Goal: Task Accomplishment & Management: Manage account settings

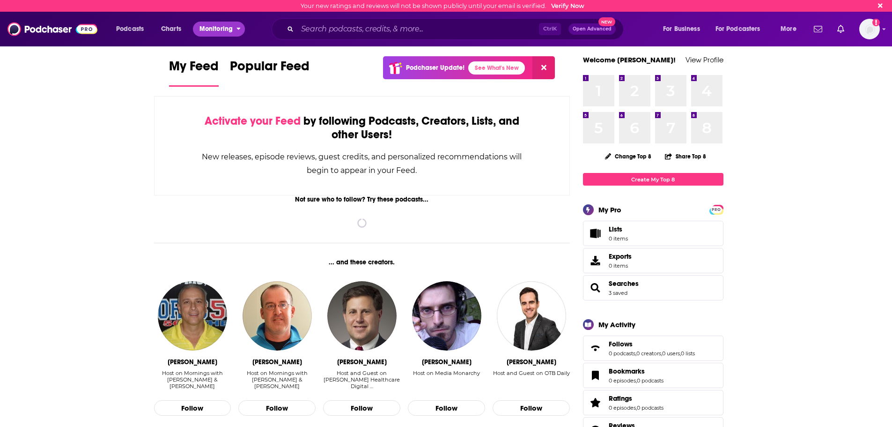
click at [224, 26] on span "Monitoring" at bounding box center [216, 28] width 33 height 13
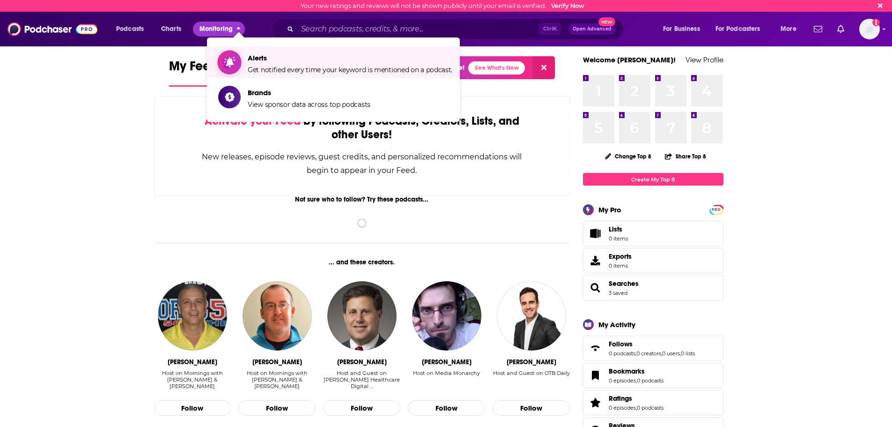
click at [261, 65] on span "Alerts Get notified every time your keyword is mentioned on a podcast." at bounding box center [350, 62] width 205 height 23
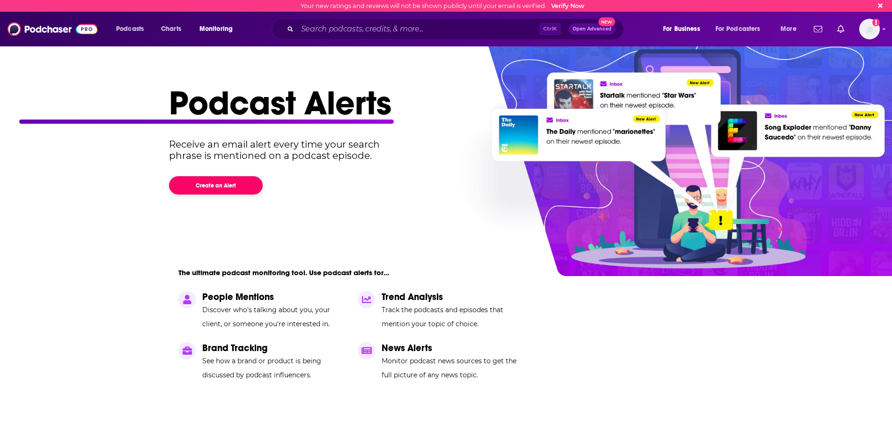
click at [237, 188] on button "Create an Alert" at bounding box center [216, 185] width 94 height 18
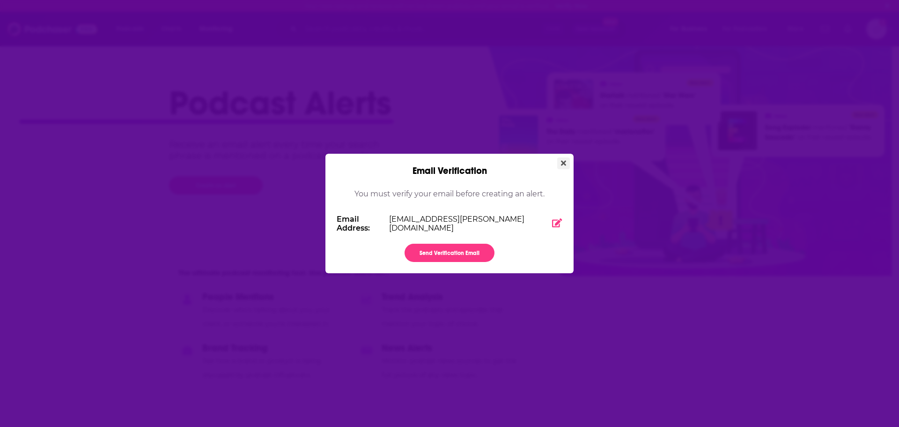
click at [564, 163] on icon "Close" at bounding box center [563, 162] width 5 height 5
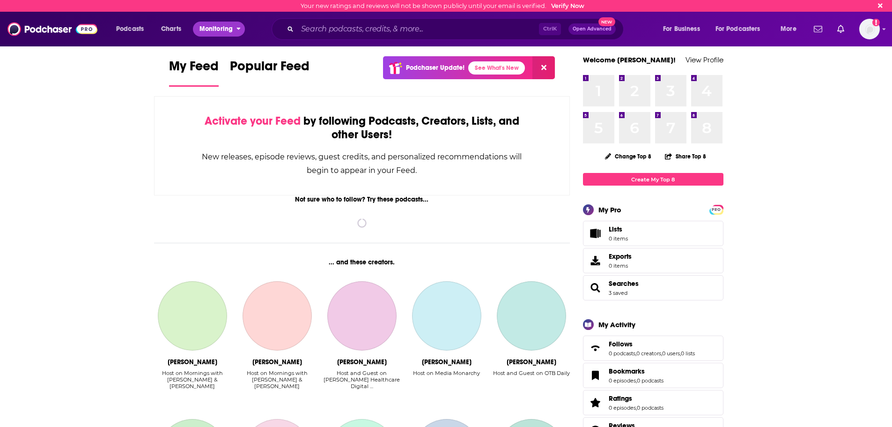
click at [236, 25] on button "Monitoring" at bounding box center [219, 29] width 52 height 15
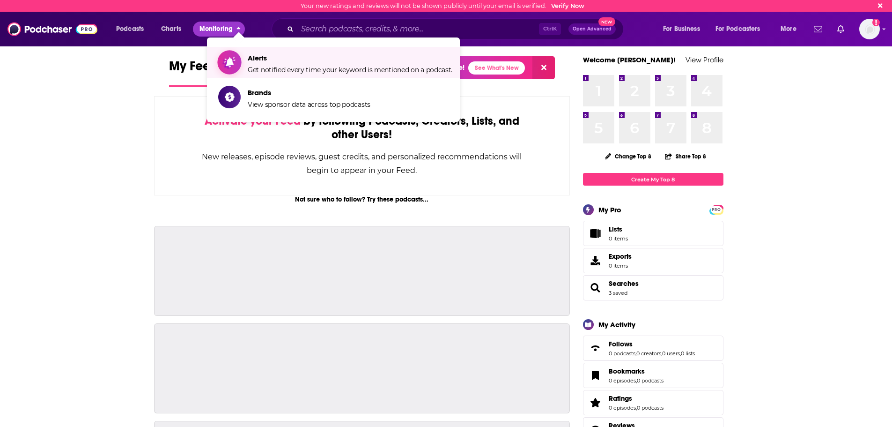
click at [272, 61] on span "Alerts" at bounding box center [350, 57] width 205 height 9
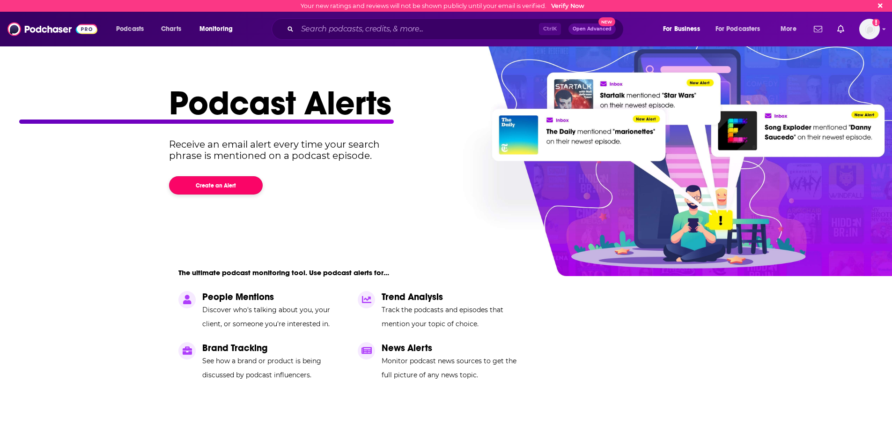
click at [232, 182] on button "Create an Alert" at bounding box center [216, 185] width 94 height 18
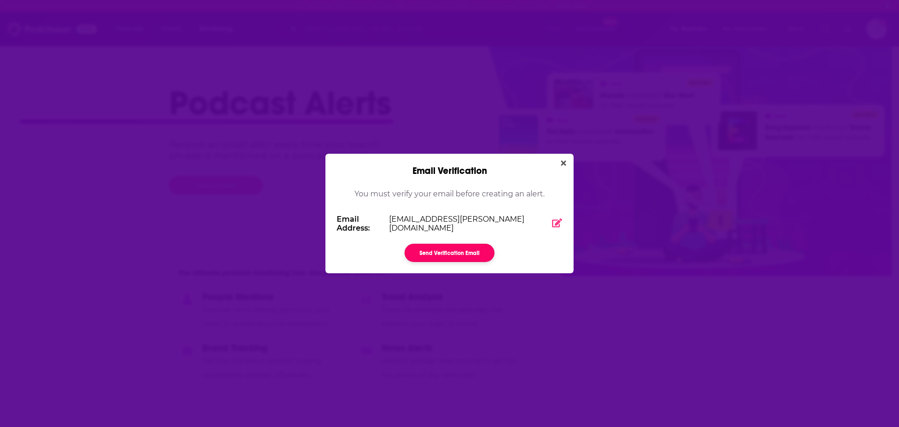
click at [451, 253] on button "Send Verification Email" at bounding box center [450, 253] width 90 height 18
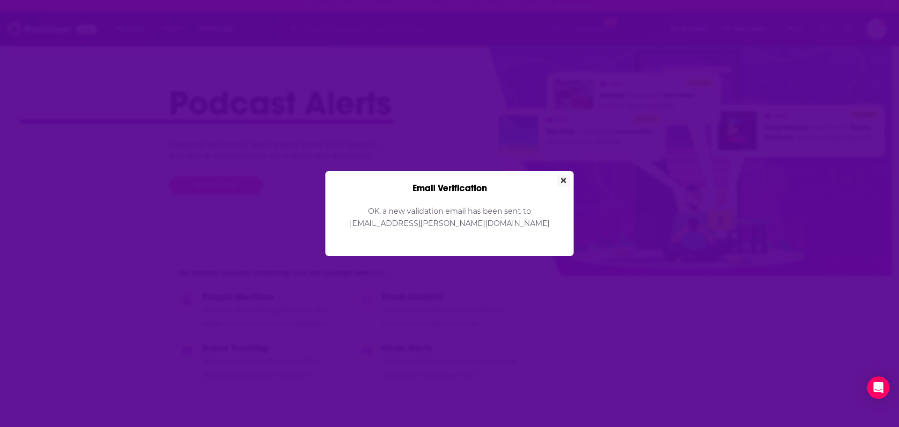
click at [567, 180] on button "Close" at bounding box center [563, 181] width 13 height 12
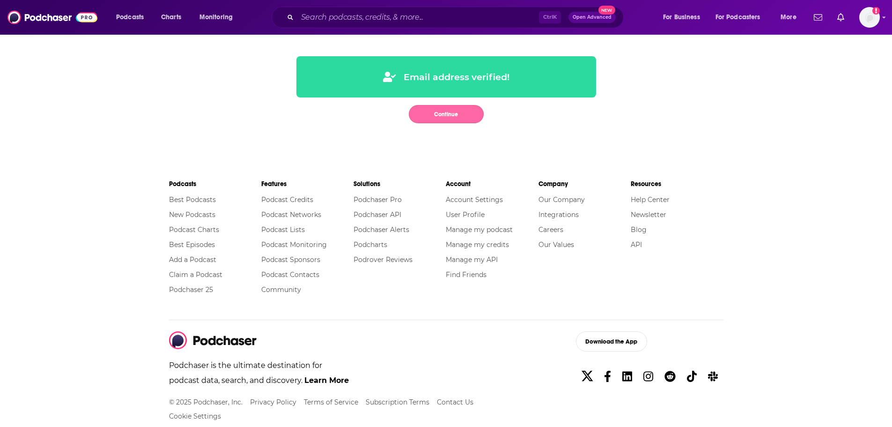
click at [445, 114] on button "Continue" at bounding box center [446, 114] width 75 height 18
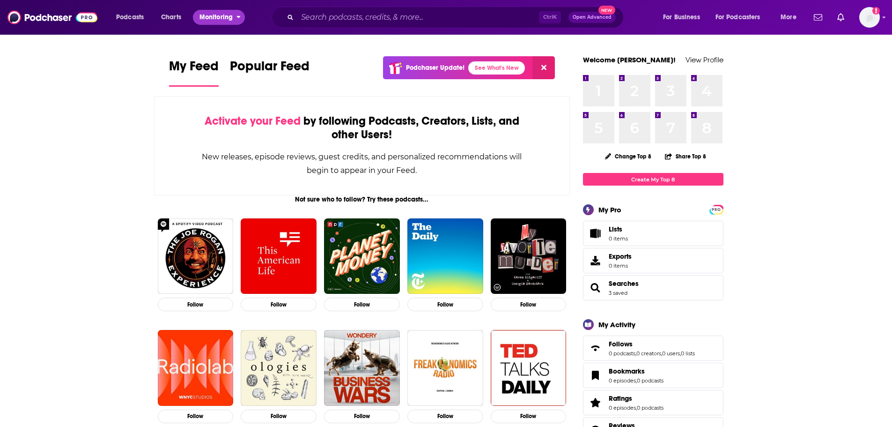
click at [222, 15] on span "Monitoring" at bounding box center [216, 17] width 33 height 13
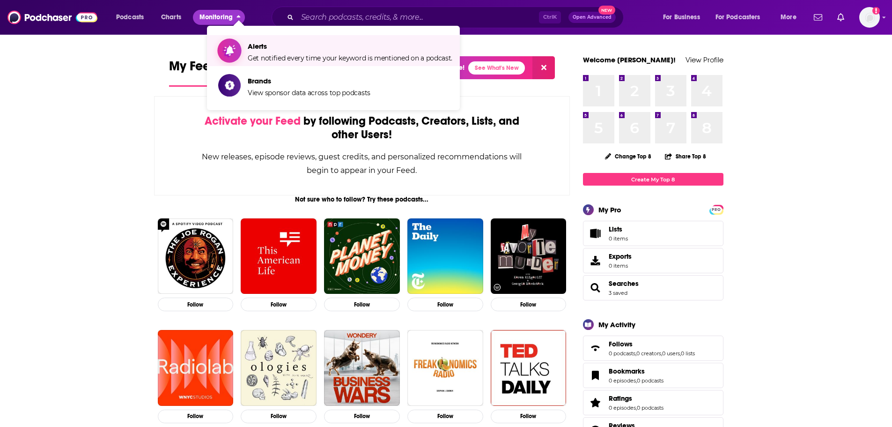
click at [272, 54] on span "Get notified every time your keyword is mentioned on a podcast." at bounding box center [350, 58] width 205 height 8
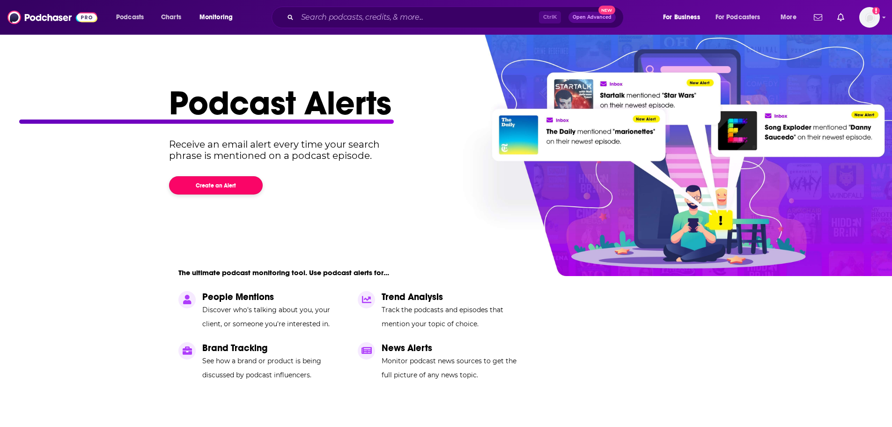
click at [235, 192] on button "Create an Alert" at bounding box center [216, 185] width 94 height 18
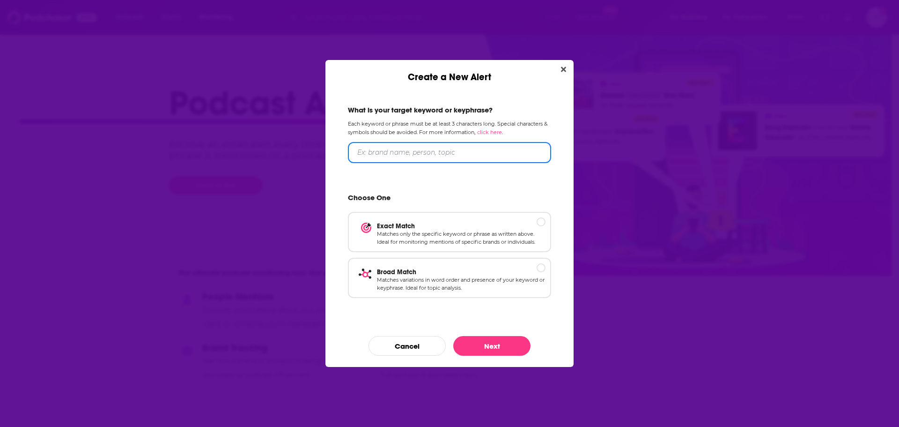
click at [415, 153] on input "Create a New Alert" at bounding box center [449, 152] width 203 height 21
click at [359, 153] on input "Create a New Alert" at bounding box center [449, 152] width 203 height 21
click at [431, 156] on input "Create a New Alert" at bounding box center [449, 152] width 203 height 21
click at [429, 151] on input "Create a New Alert" at bounding box center [449, 152] width 203 height 21
paste input "Commonwealth Fusion Systems"
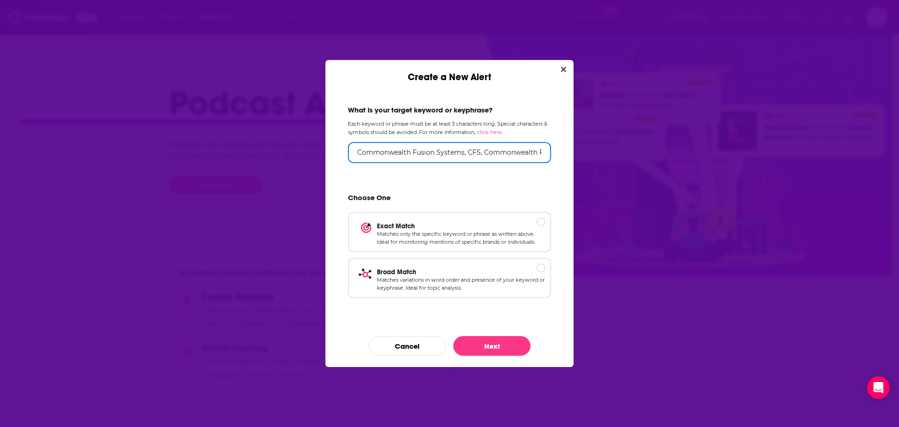
drag, startPoint x: 542, startPoint y: 153, endPoint x: 465, endPoint y: 158, distance: 77.5
click at [465, 158] on input "Commonwealth Fusion Systems, CFS, Commonwealth Fusion, [PERSON_NAME], [PERSON_N…" at bounding box center [449, 152] width 203 height 21
type input "Commonwealth Fusion Systems"
click at [483, 291] on p "Matches variations in word order and presence of your keyword or keyphrase. Ide…" at bounding box center [461, 283] width 169 height 16
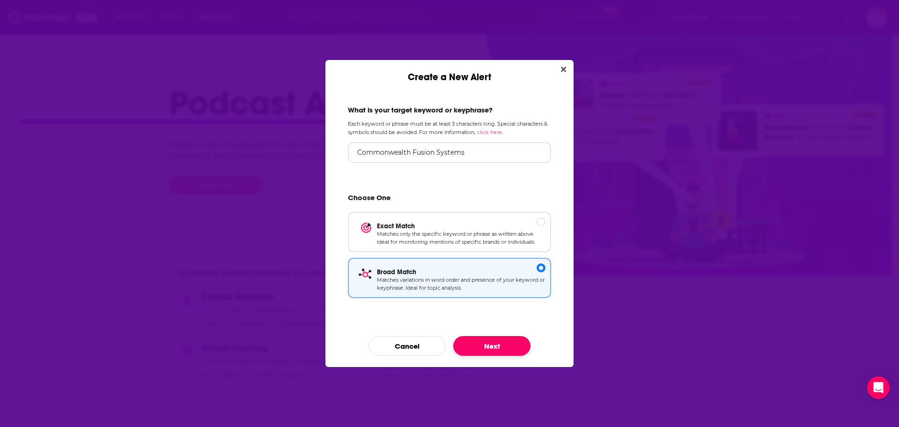
click at [488, 351] on button "Next" at bounding box center [491, 346] width 77 height 20
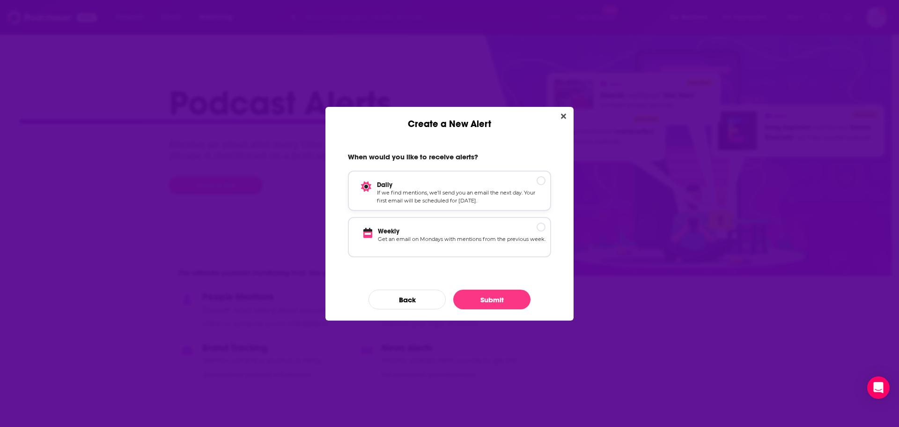
click at [487, 197] on p "If we find mentions, we’ll send you an email the next day. Your first email wil…" at bounding box center [461, 197] width 169 height 16
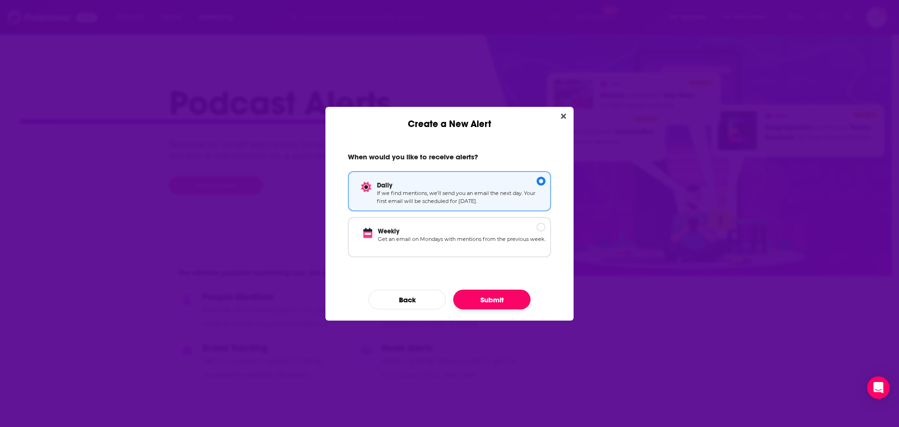
click at [495, 298] on button "Submit" at bounding box center [491, 299] width 77 height 20
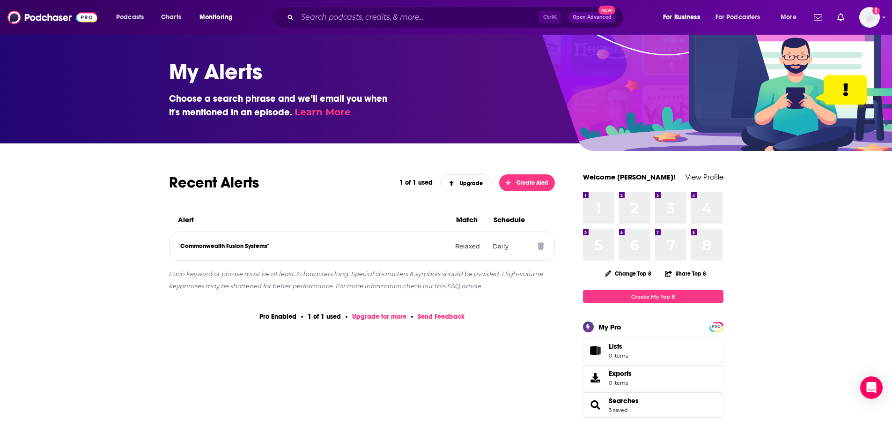
scroll to position [47, 0]
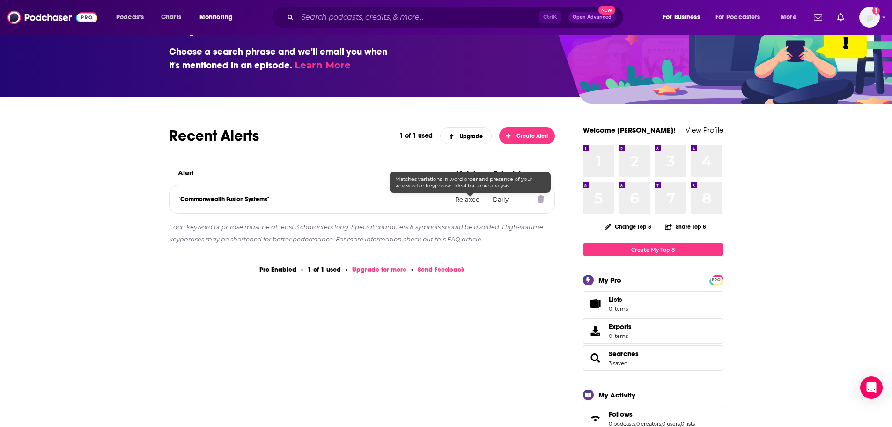
click at [480, 201] on p "Relaxed" at bounding box center [470, 198] width 30 height 7
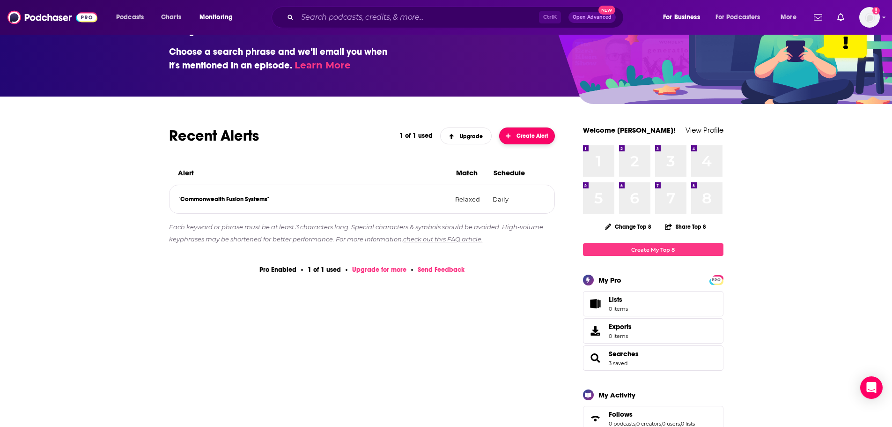
click at [527, 140] on button "Create Alert" at bounding box center [527, 135] width 56 height 17
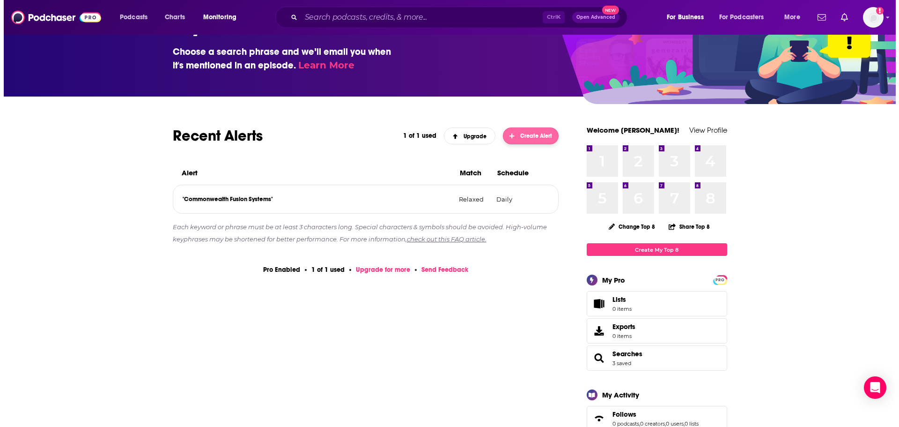
scroll to position [0, 0]
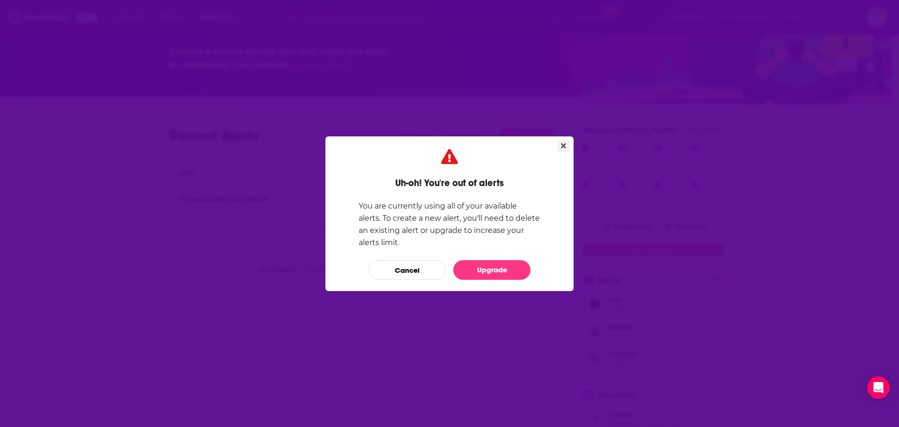
click at [564, 148] on icon "Close" at bounding box center [563, 145] width 5 height 7
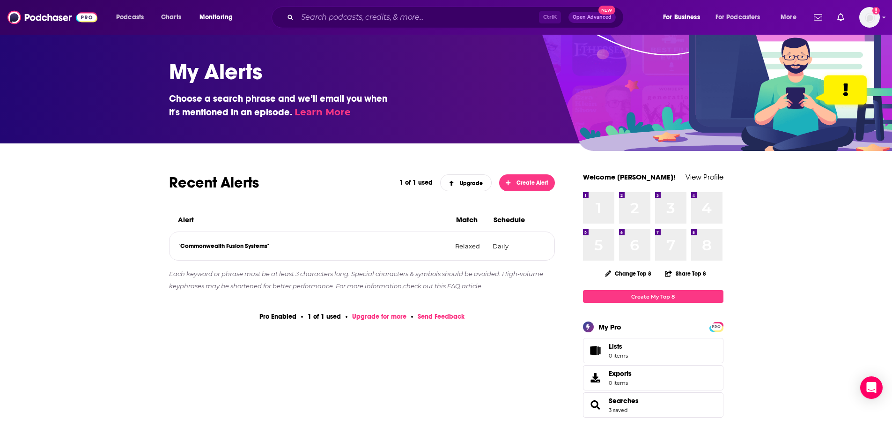
click at [469, 218] on h3 "Match" at bounding box center [471, 219] width 30 height 9
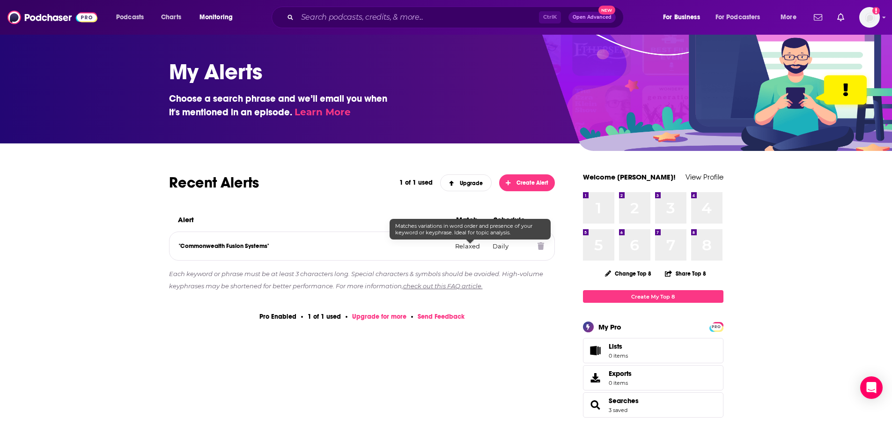
click at [470, 246] on p "Relaxed" at bounding box center [470, 245] width 30 height 7
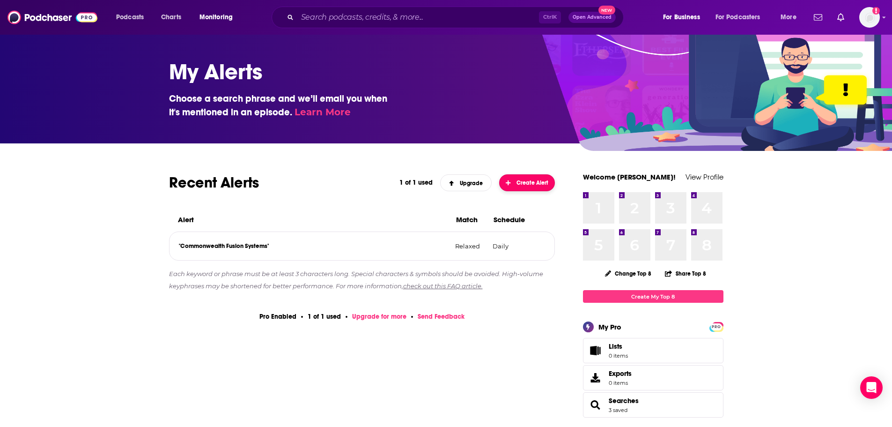
click at [515, 180] on span "Create Alert" at bounding box center [527, 182] width 43 height 7
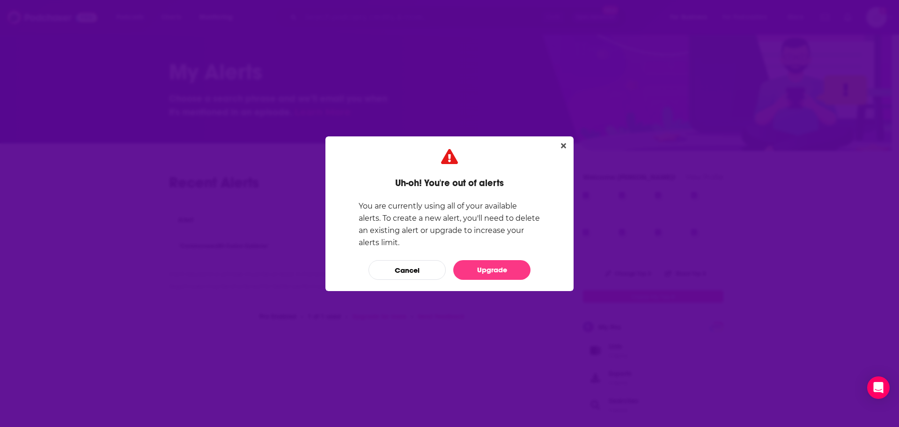
click at [570, 139] on div "Uh-oh! You're out of alerts You are currently using all of your available alert…" at bounding box center [450, 213] width 248 height 155
click at [566, 148] on button "Close" at bounding box center [563, 146] width 13 height 12
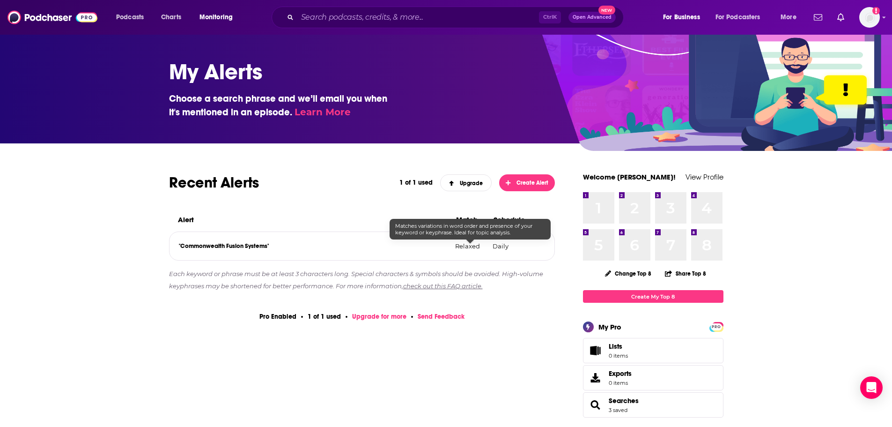
click at [465, 245] on p "Relaxed" at bounding box center [470, 245] width 30 height 7
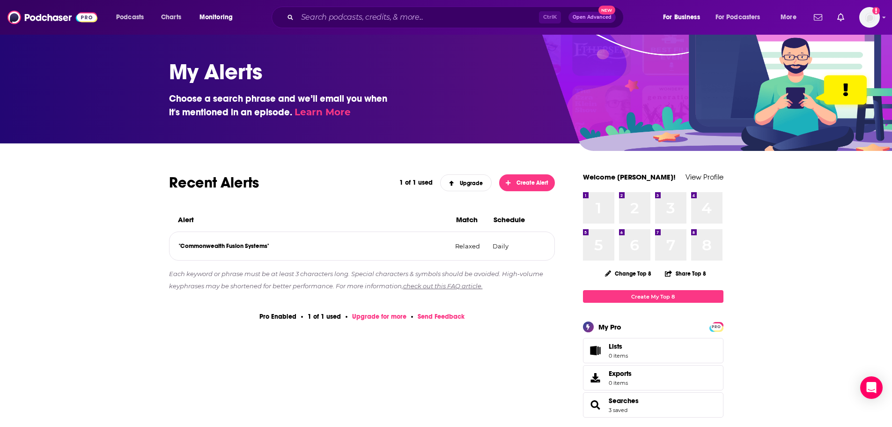
click at [500, 245] on p "Daily" at bounding box center [511, 245] width 37 height 7
click at [335, 113] on link "Learn More" at bounding box center [323, 111] width 56 height 11
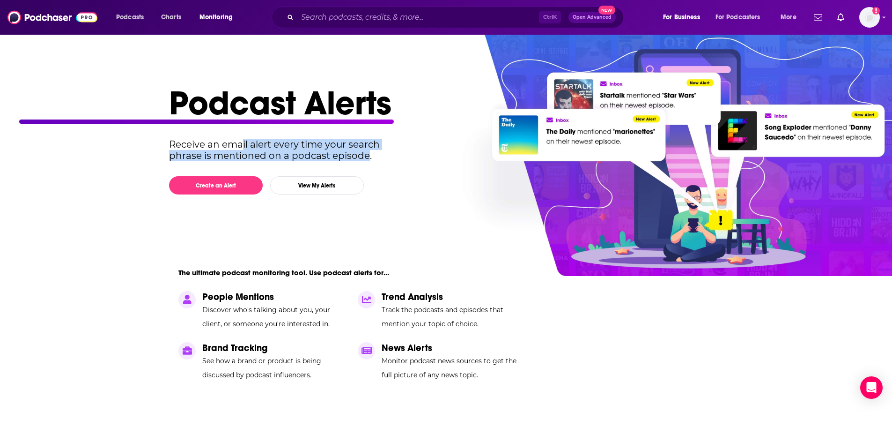
drag, startPoint x: 244, startPoint y: 143, endPoint x: 366, endPoint y: 154, distance: 122.3
click at [366, 154] on p "Receive an email alert every time your search phrase is mentioned on a podcast …" at bounding box center [283, 150] width 228 height 22
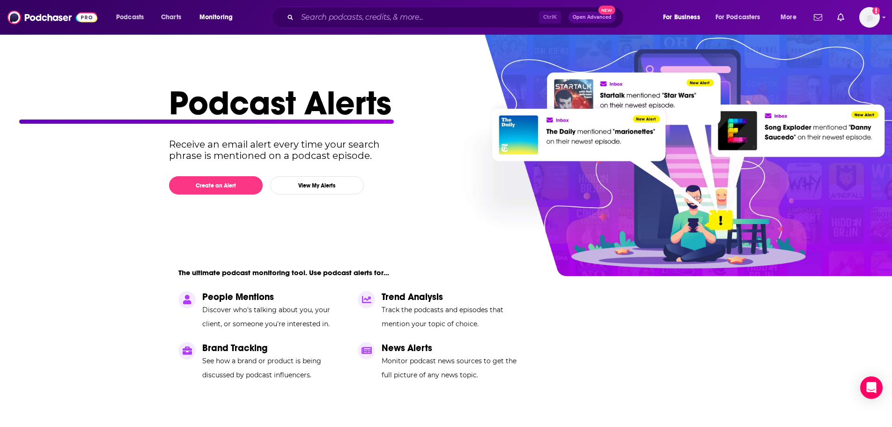
click at [366, 154] on p "Receive an email alert every time your search phrase is mentioned on a podcast …" at bounding box center [283, 150] width 228 height 22
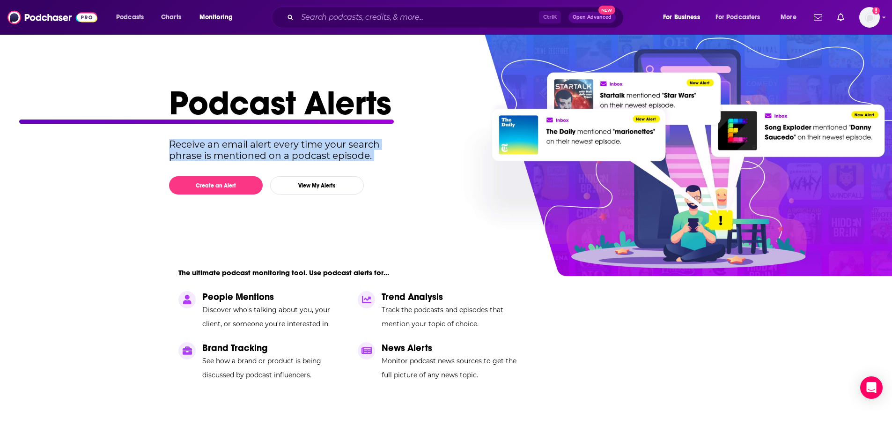
click at [366, 154] on p "Receive an email alert every time your search phrase is mentioned on a podcast …" at bounding box center [283, 150] width 228 height 22
click at [303, 141] on p "Receive an email alert every time your search phrase is mentioned on a podcast …" at bounding box center [283, 150] width 228 height 22
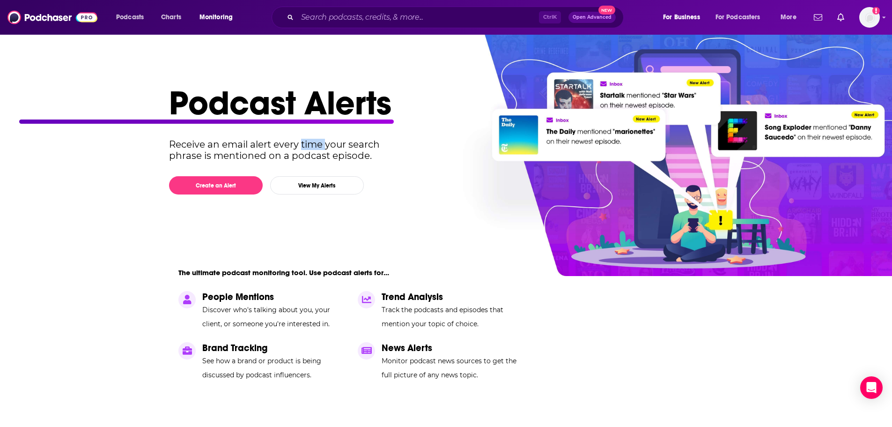
click at [303, 141] on p "Receive an email alert every time your search phrase is mentioned on a podcast …" at bounding box center [283, 150] width 228 height 22
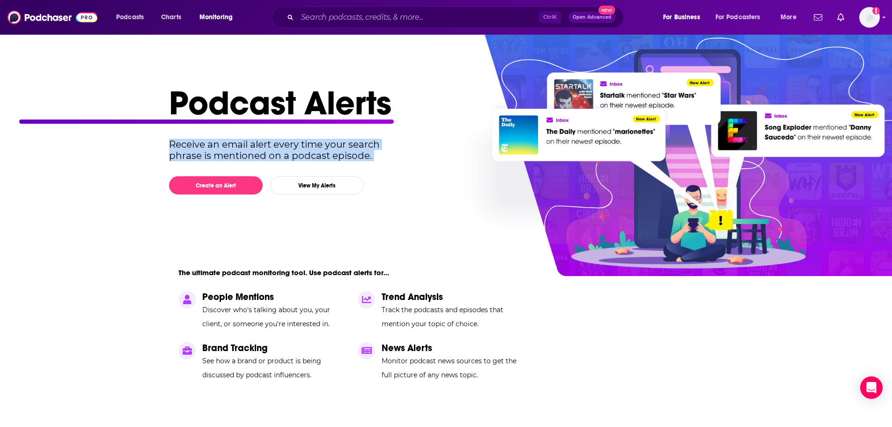
click at [303, 141] on p "Receive an email alert every time your search phrase is mentioned on a podcast …" at bounding box center [283, 150] width 228 height 22
click at [396, 157] on p "Receive an email alert every time your search phrase is mentioned on a podcast …" at bounding box center [283, 150] width 228 height 22
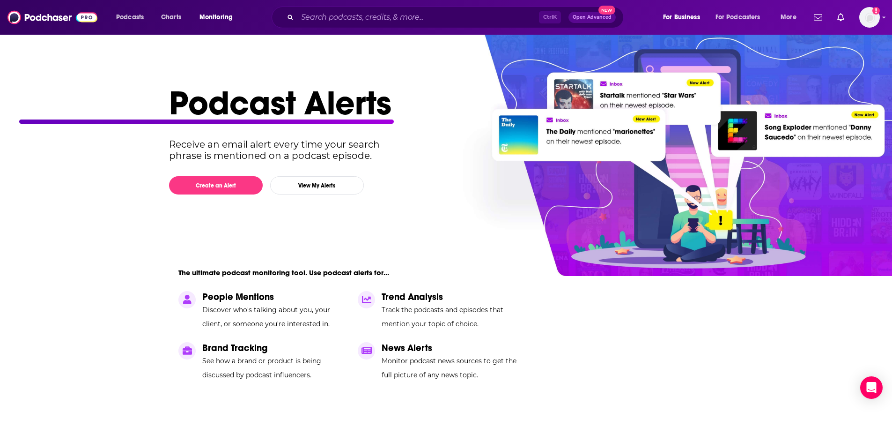
click at [422, 96] on h1 "Podcast Alerts" at bounding box center [442, 102] width 547 height 41
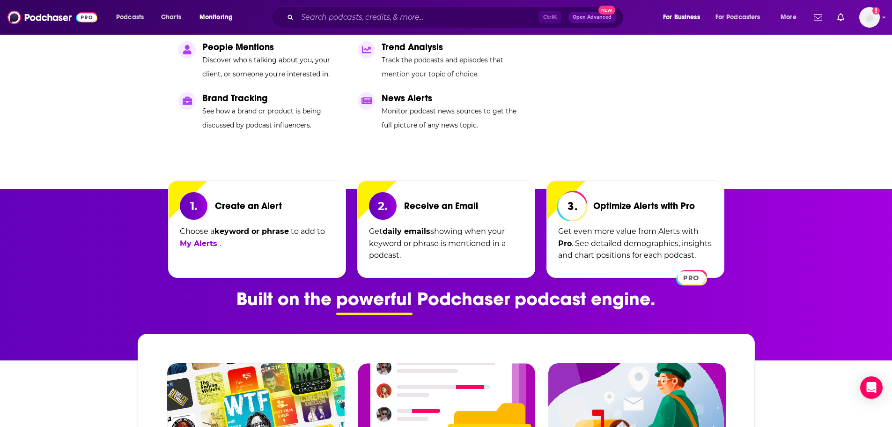
scroll to position [281, 0]
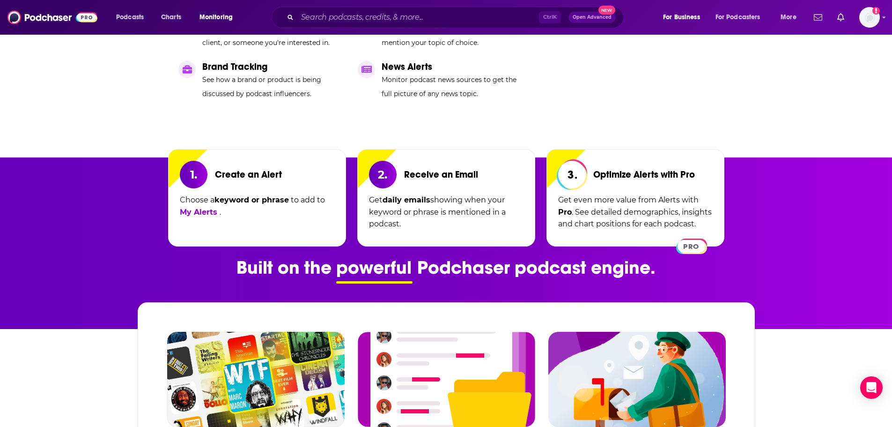
drag, startPoint x: 407, startPoint y: 198, endPoint x: 469, endPoint y: 220, distance: 65.9
click at [469, 220] on p "Get daily emails showing when your keyword or phrase is mentioned in a podcast." at bounding box center [446, 214] width 155 height 41
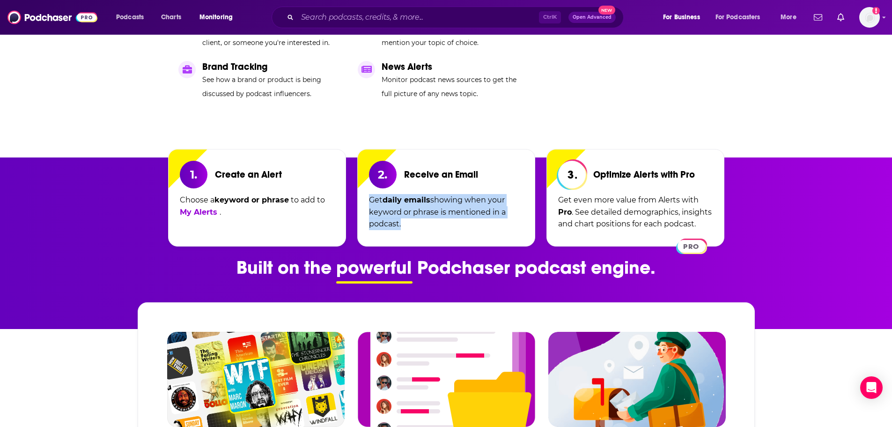
click at [469, 220] on p "Get daily emails showing when your keyword or phrase is mentioned in a podcast." at bounding box center [446, 214] width 155 height 41
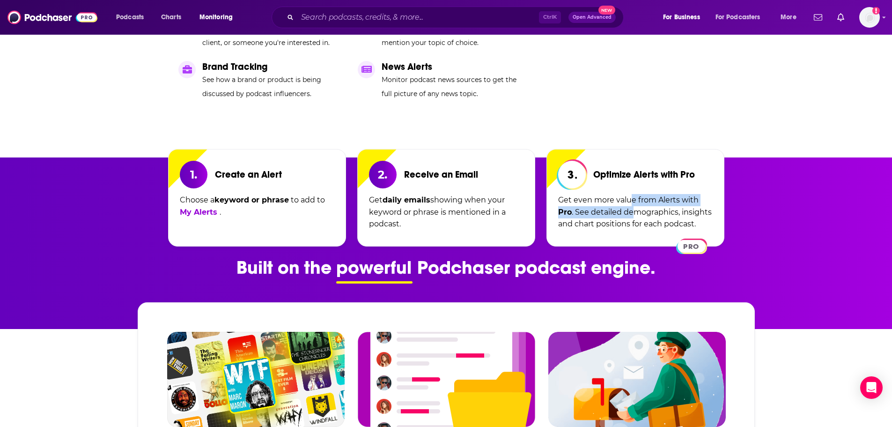
drag, startPoint x: 631, startPoint y: 198, endPoint x: 633, endPoint y: 214, distance: 15.6
click at [633, 214] on p "Get even more value from Alerts with Pro . See detailed demographics, insights …" at bounding box center [635, 214] width 155 height 41
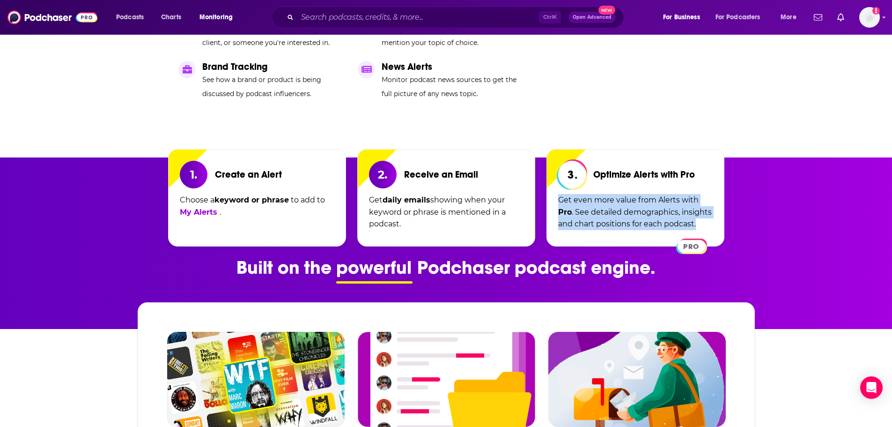
click at [637, 214] on p "Get even more value from Alerts with Pro . See detailed demographics, insights …" at bounding box center [635, 214] width 155 height 41
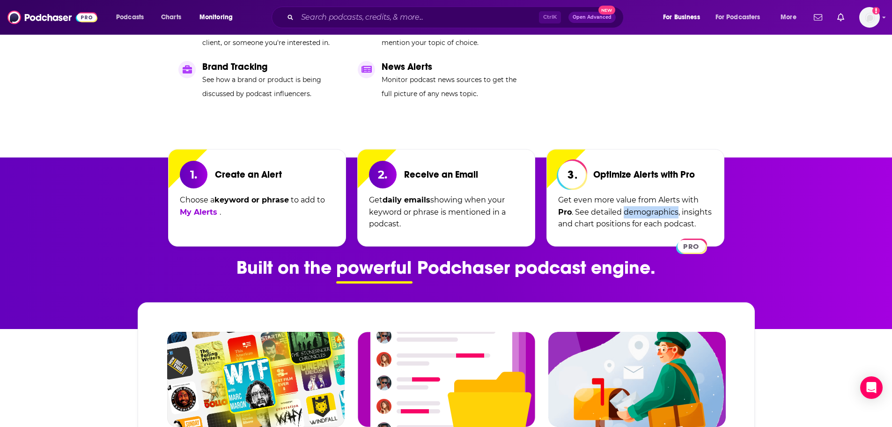
click at [637, 214] on p "Get even more value from Alerts with Pro . See detailed demographics, insights …" at bounding box center [635, 214] width 155 height 41
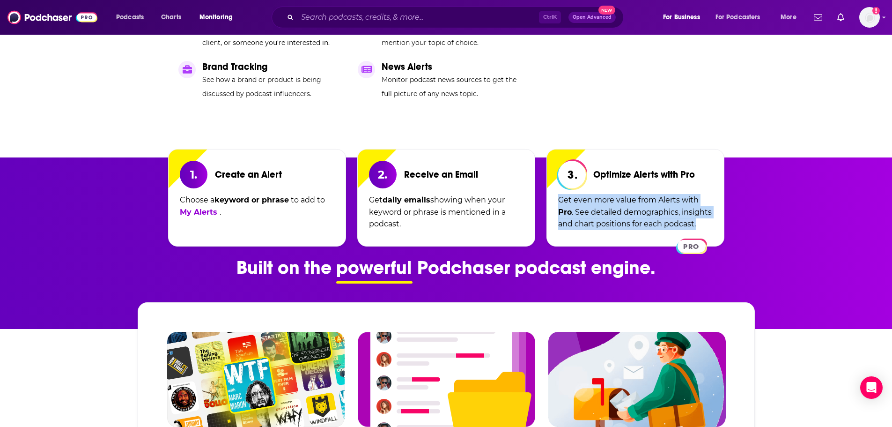
click at [637, 214] on p "Get even more value from Alerts with Pro . See detailed demographics, insights …" at bounding box center [635, 214] width 155 height 41
click at [679, 214] on p "Get even more value from Alerts with Pro . See detailed demographics, insights …" at bounding box center [635, 214] width 155 height 41
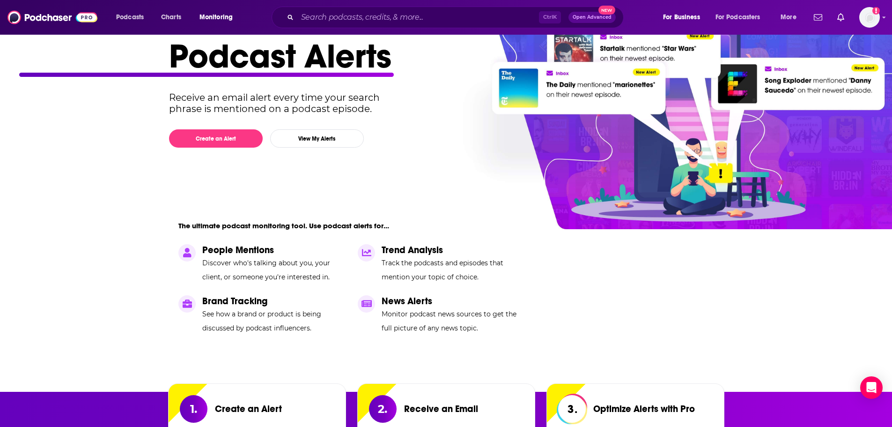
scroll to position [0, 0]
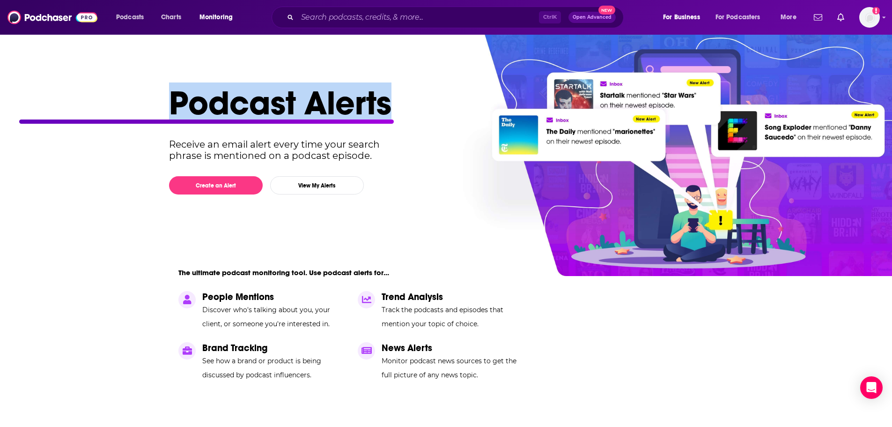
drag, startPoint x: 388, startPoint y: 104, endPoint x: 176, endPoint y: 110, distance: 211.8
click at [176, 110] on h1 "Podcast Alerts" at bounding box center [442, 102] width 547 height 41
click at [427, 105] on h1 "Podcast Alerts" at bounding box center [442, 102] width 547 height 41
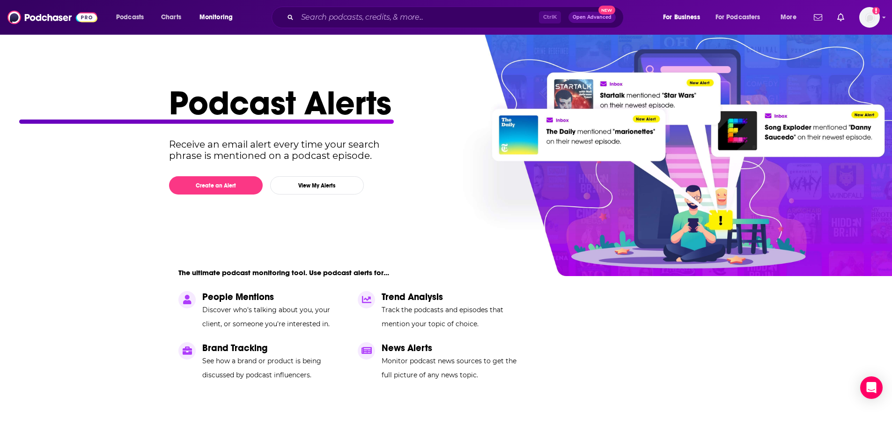
click at [364, 109] on h1 "Podcast Alerts" at bounding box center [442, 102] width 547 height 41
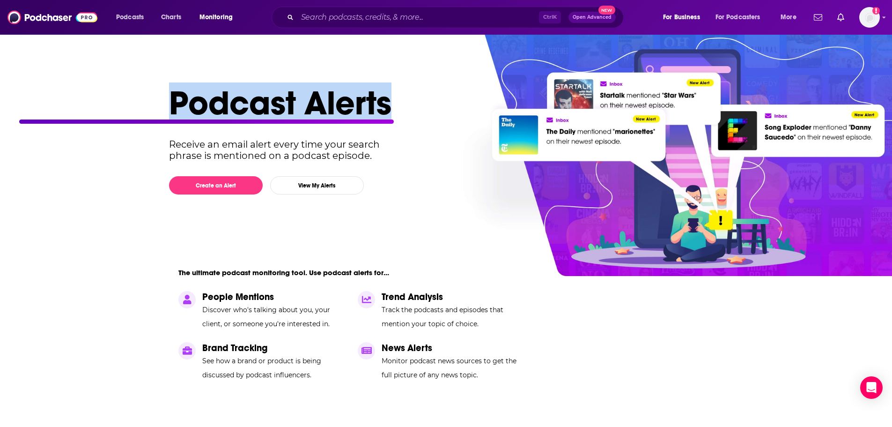
click at [364, 109] on h1 "Podcast Alerts" at bounding box center [442, 102] width 547 height 41
click at [377, 106] on h1 "Podcast Alerts" at bounding box center [442, 102] width 547 height 41
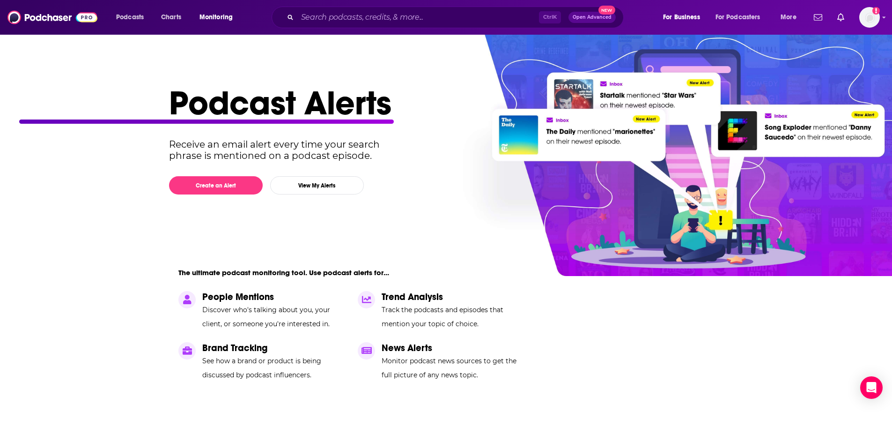
click at [581, 16] on span "Open Advanced" at bounding box center [592, 17] width 39 height 5
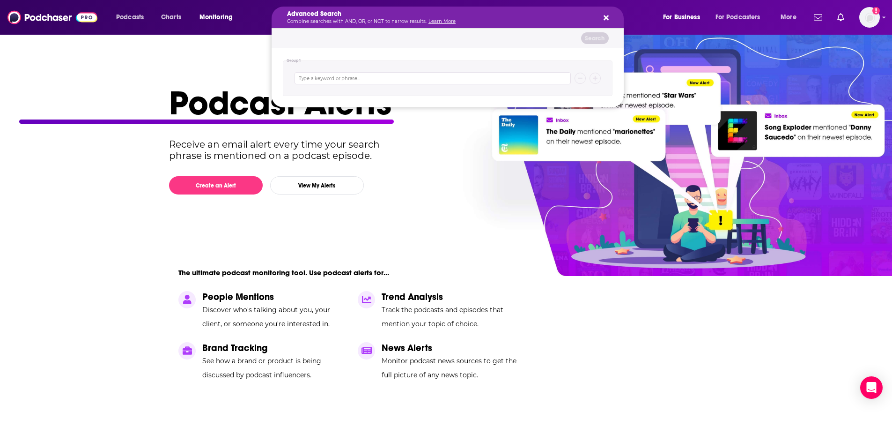
click at [601, 23] on div "Advanced Search Combine searches with AND, OR, or NOT to narrow results. Learn …" at bounding box center [448, 18] width 352 height 22
click at [606, 18] on icon "Search podcasts, credits, & more..." at bounding box center [606, 17] width 5 height 5
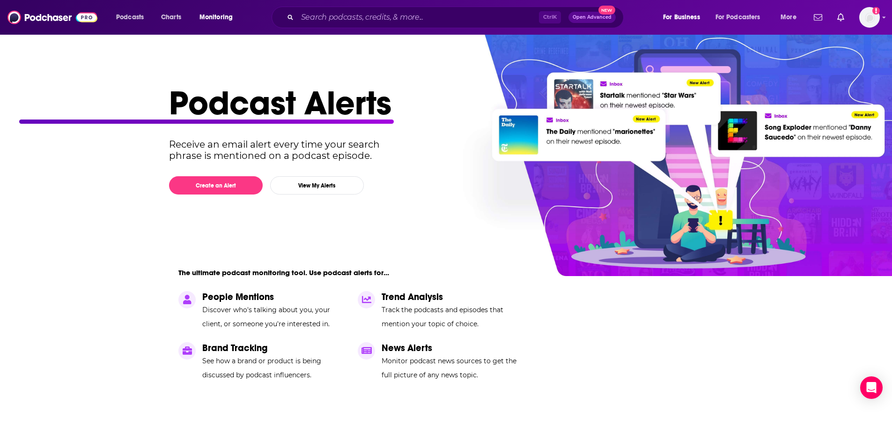
click at [401, 173] on div "Podcast Alerts Receive an email alert every time your search phrase is mentione…" at bounding box center [442, 260] width 547 height 356
click at [768, 14] on icon "open menu" at bounding box center [767, 15] width 4 height 7
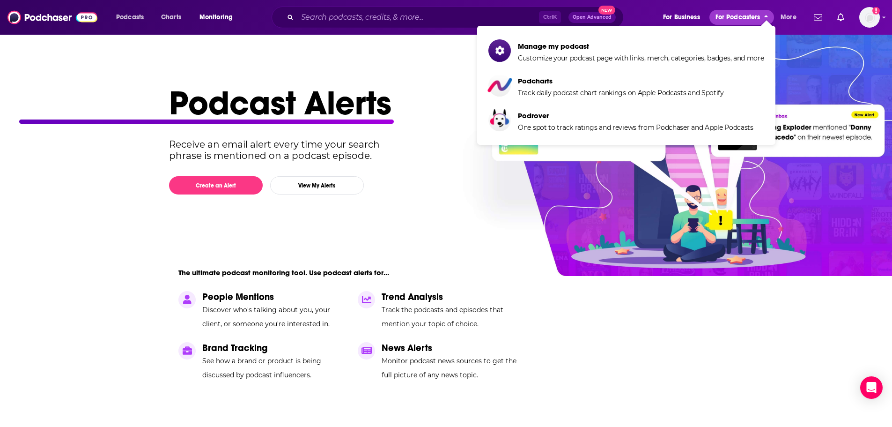
click at [768, 14] on span "close menu" at bounding box center [767, 16] width 4 height 10
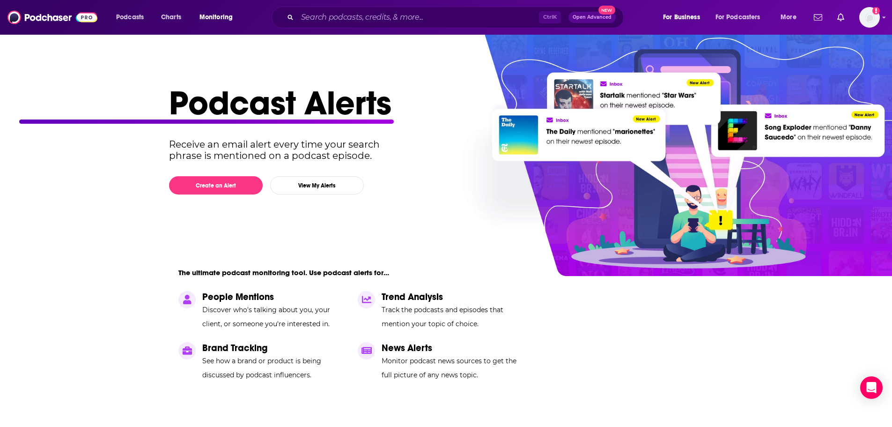
click at [466, 113] on h1 "Podcast Alerts" at bounding box center [442, 102] width 547 height 41
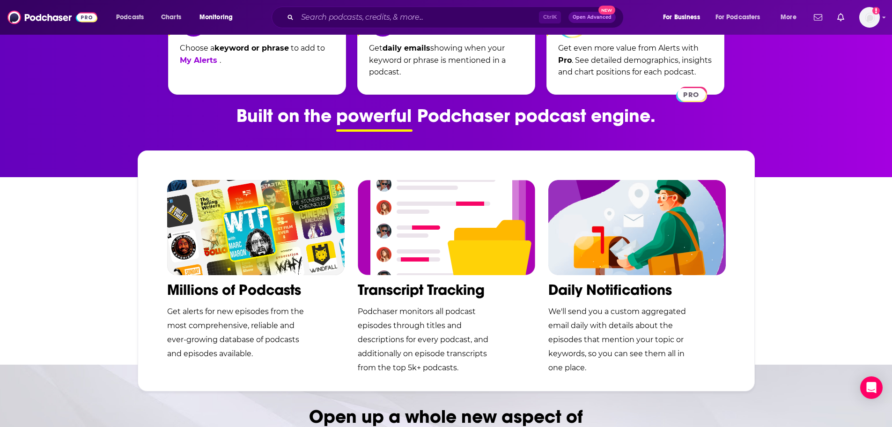
scroll to position [515, 0]
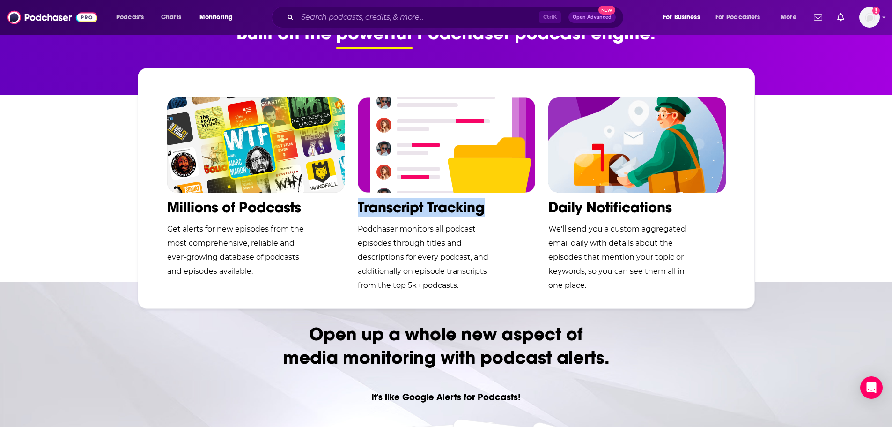
drag, startPoint x: 357, startPoint y: 205, endPoint x: 492, endPoint y: 206, distance: 135.4
click at [492, 206] on div "Millions of Podcasts Get alerts for new episodes from the most comprehensive, r…" at bounding box center [446, 188] width 617 height 241
click at [492, 206] on p "Transcript Tracking" at bounding box center [447, 207] width 178 height 18
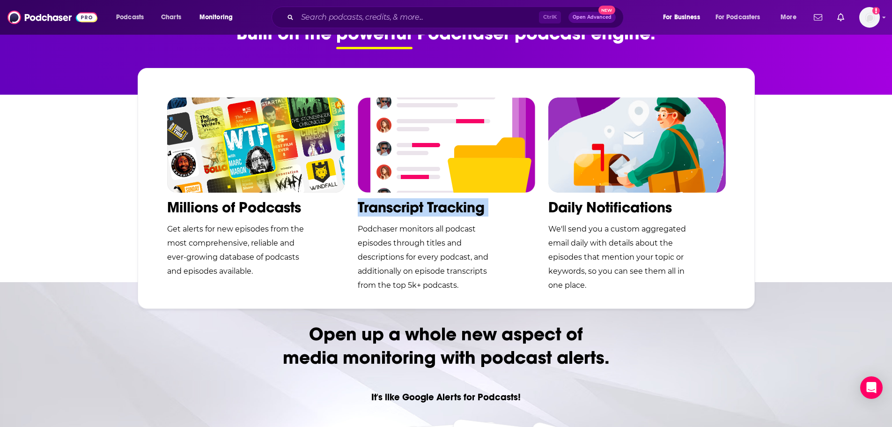
click at [492, 206] on p "Transcript Tracking" at bounding box center [447, 207] width 178 height 18
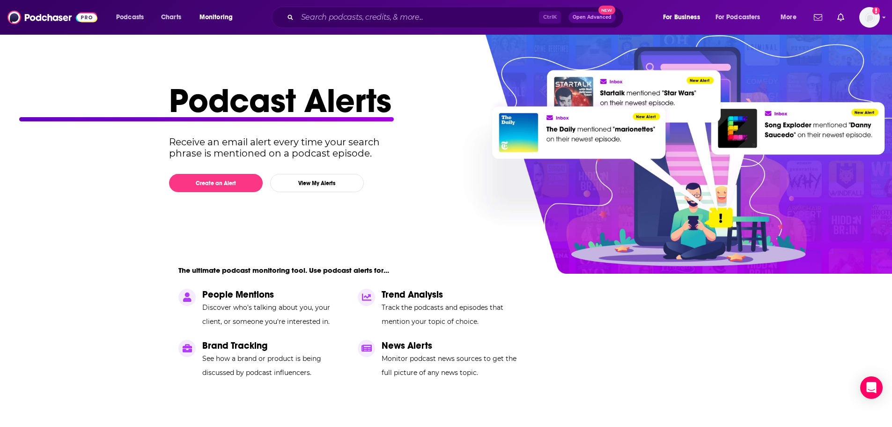
scroll to position [0, 0]
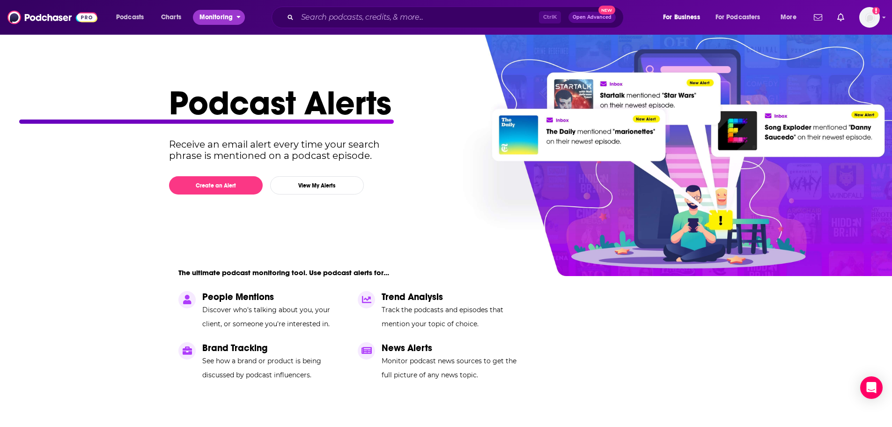
click at [241, 17] on icon "open menu" at bounding box center [239, 15] width 4 height 7
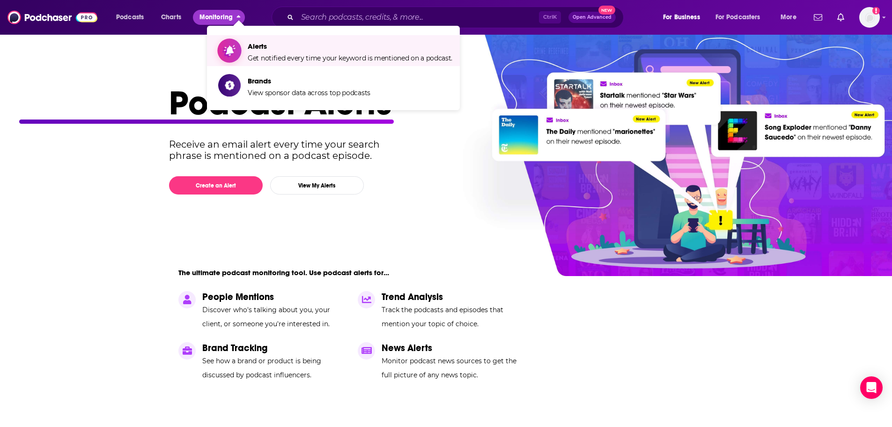
click at [252, 49] on span "Alerts" at bounding box center [350, 46] width 205 height 9
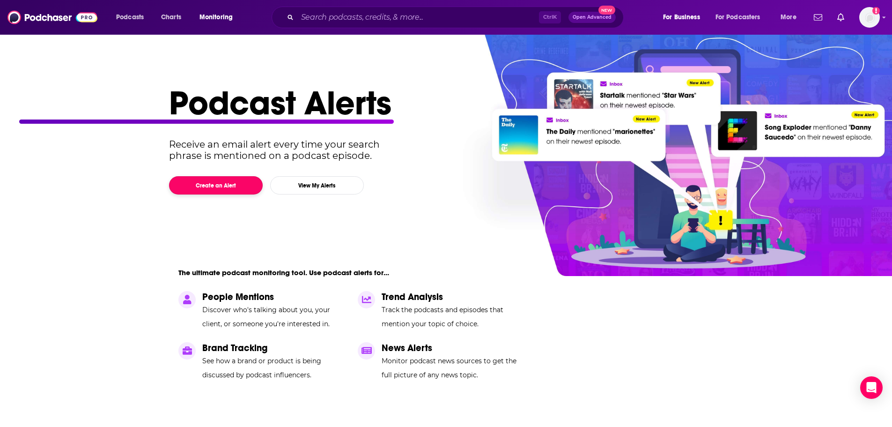
click at [242, 185] on button "Create an Alert" at bounding box center [216, 185] width 94 height 18
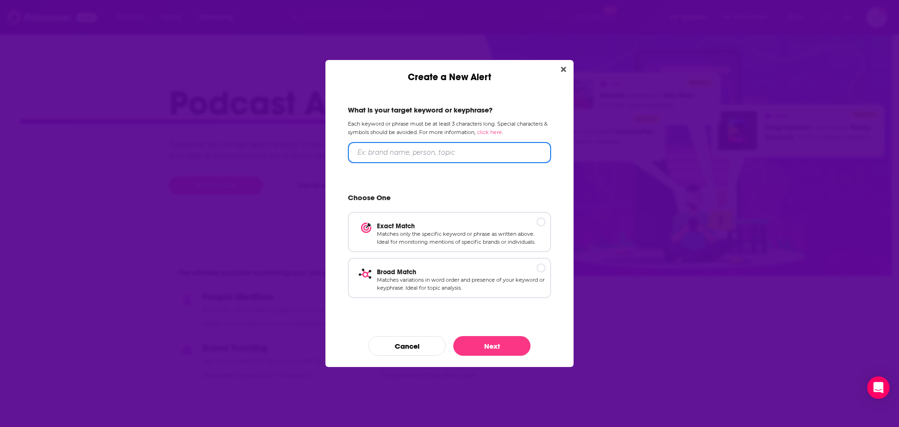
click at [441, 153] on input "Create a New Alert" at bounding box center [449, 152] width 203 height 21
click at [420, 117] on div "What is your target keyword or keyphrase? Each keyword or phrase must be at lea…" at bounding box center [450, 204] width 226 height 220
click at [560, 72] on button "Close" at bounding box center [563, 70] width 13 height 12
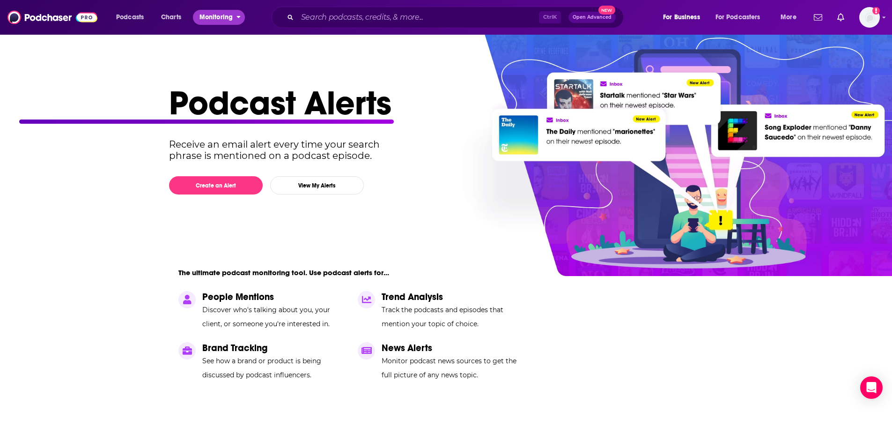
drag, startPoint x: 219, startPoint y: 17, endPoint x: 222, endPoint y: 22, distance: 5.3
click at [222, 22] on span "Monitoring" at bounding box center [216, 17] width 33 height 13
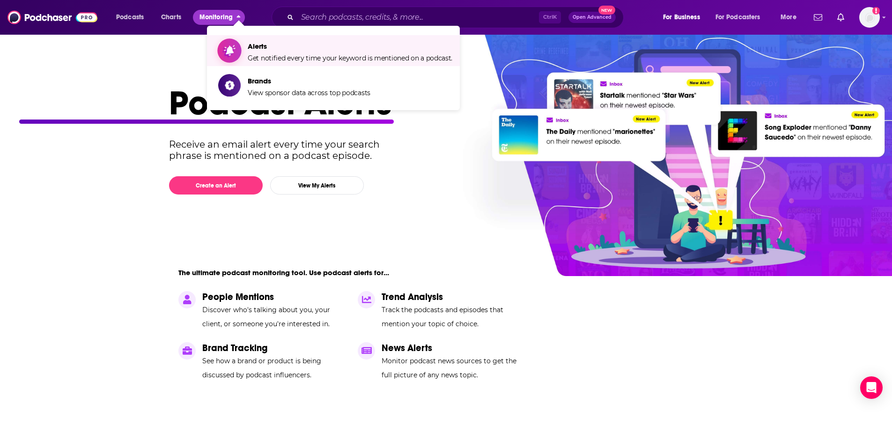
click at [275, 51] on span "Alerts Get notified every time your keyword is mentioned on a podcast." at bounding box center [350, 50] width 205 height 23
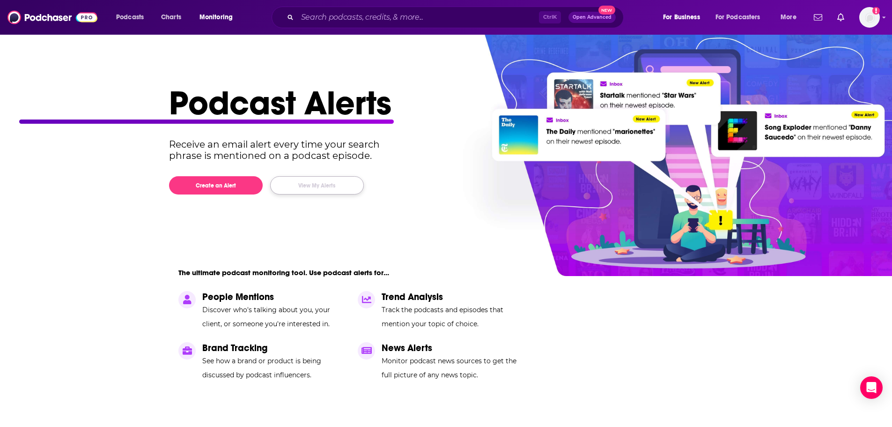
click at [331, 184] on button "View My Alerts" at bounding box center [317, 185] width 94 height 18
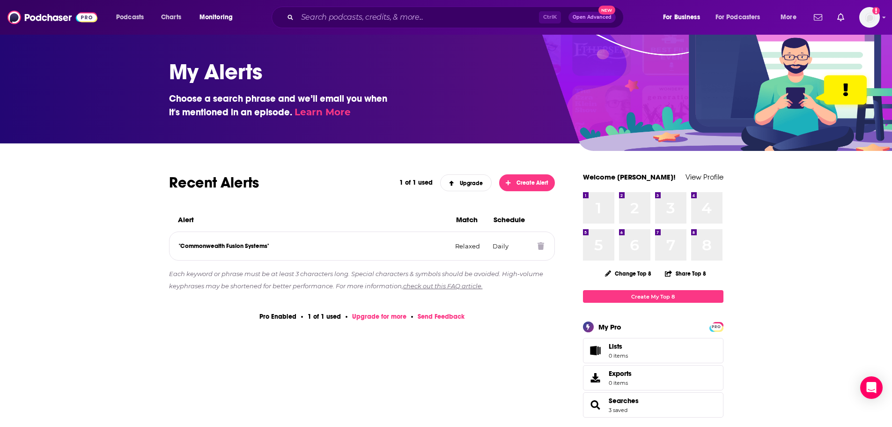
click at [594, 208] on div "1 1" at bounding box center [598, 207] width 31 height 31
drag, startPoint x: 215, startPoint y: 241, endPoint x: 277, endPoint y: 241, distance: 61.8
click at [277, 241] on div ""Commonwealth Fusion Systems" Relaxed Daily" at bounding box center [363, 246] width 386 height 28
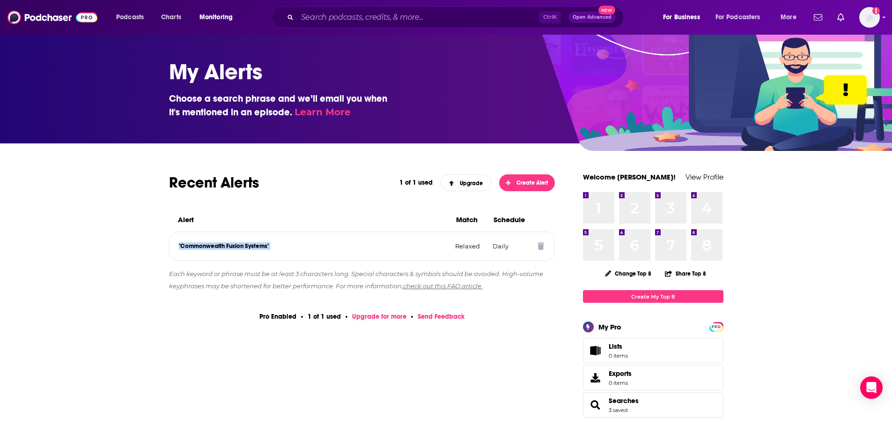
click at [277, 241] on div ""Commonwealth Fusion Systems" Relaxed Daily" at bounding box center [363, 246] width 386 height 28
click at [289, 244] on p ""Commonwealth Fusion Systems"" at bounding box center [313, 245] width 269 height 7
